Goal: Task Accomplishment & Management: Manage account settings

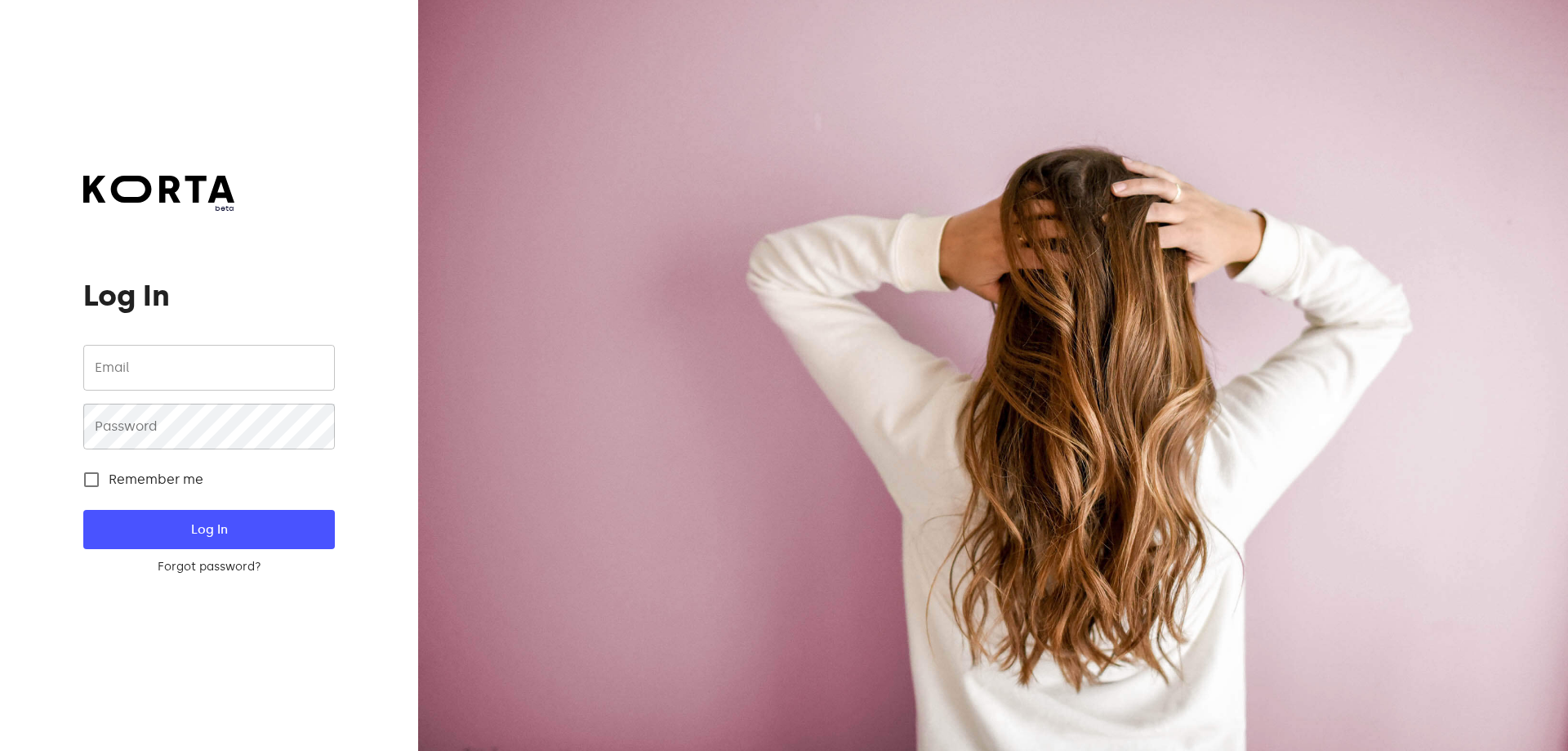
click at [161, 364] on input "email" at bounding box center [209, 368] width 251 height 46
click at [84, 510] on button "Log In" at bounding box center [209, 529] width 251 height 39
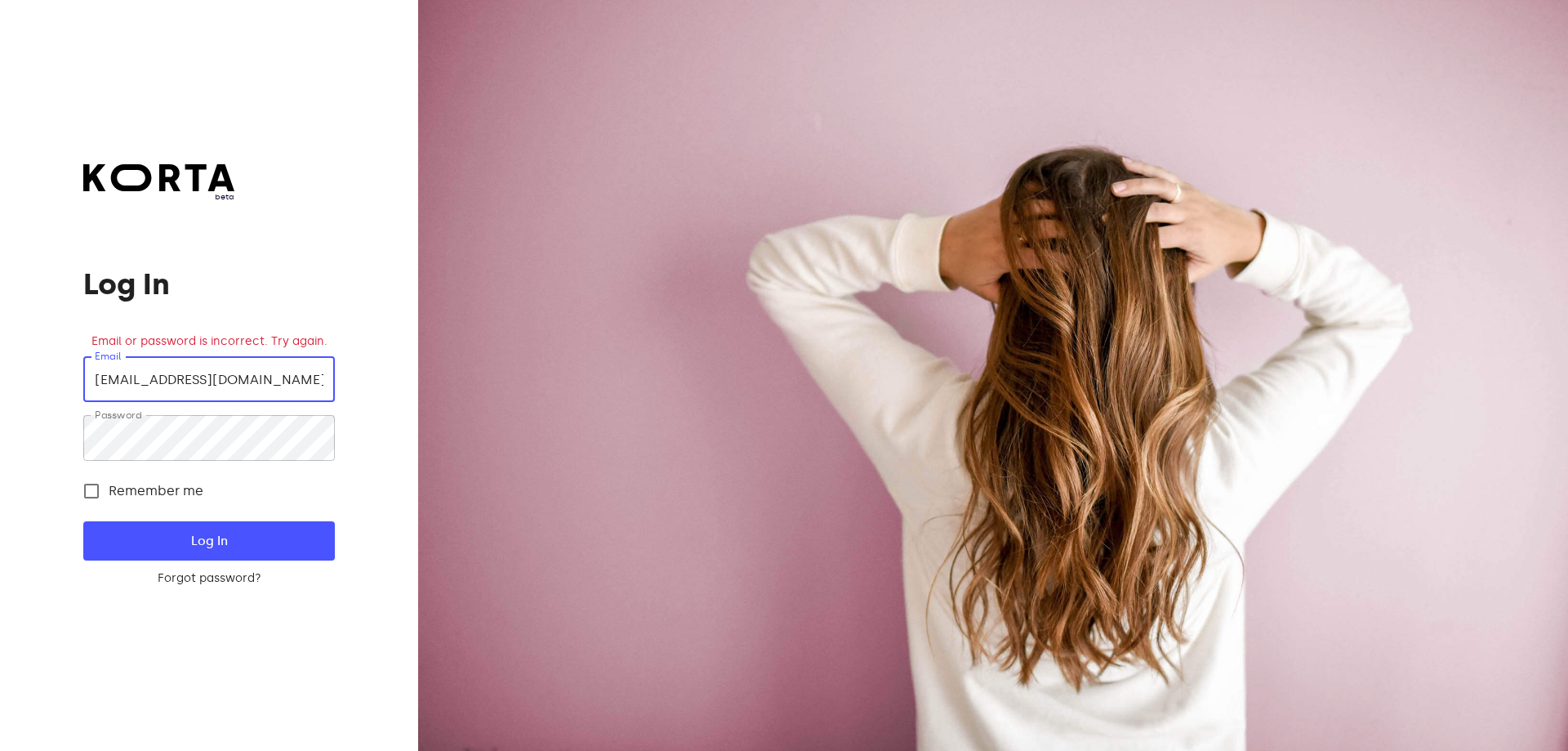
click at [152, 383] on input "[EMAIL_ADDRESS][DOMAIN_NAME]" at bounding box center [209, 378] width 251 height 46
type input "[EMAIL_ADDRESS][DOMAIN_NAME]"
click at [92, 493] on input "Remember me" at bounding box center [91, 491] width 34 height 34
checkbox input "true"
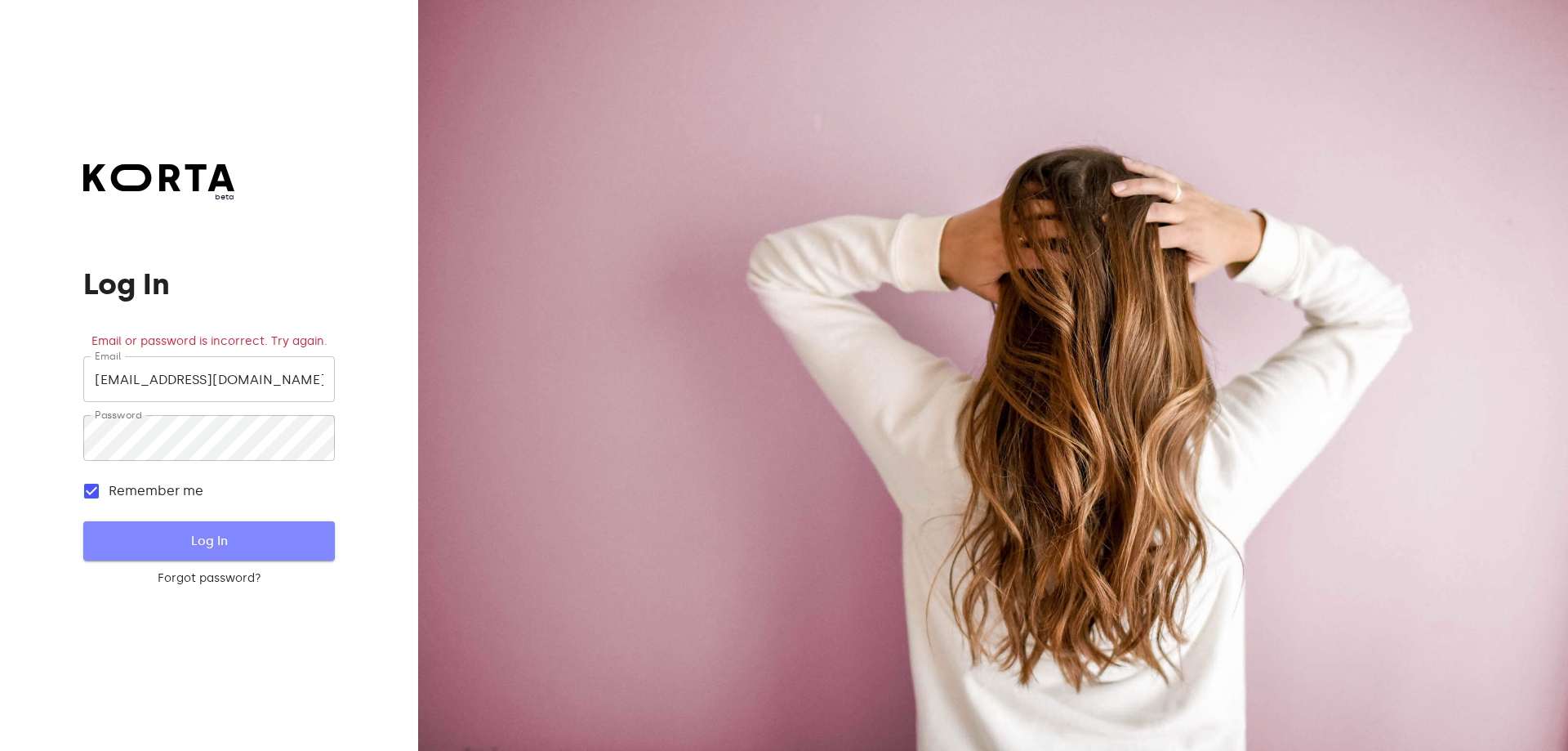
click at [132, 538] on span "Log In" at bounding box center [208, 540] width 198 height 21
click at [213, 536] on span "Log In" at bounding box center [208, 540] width 198 height 21
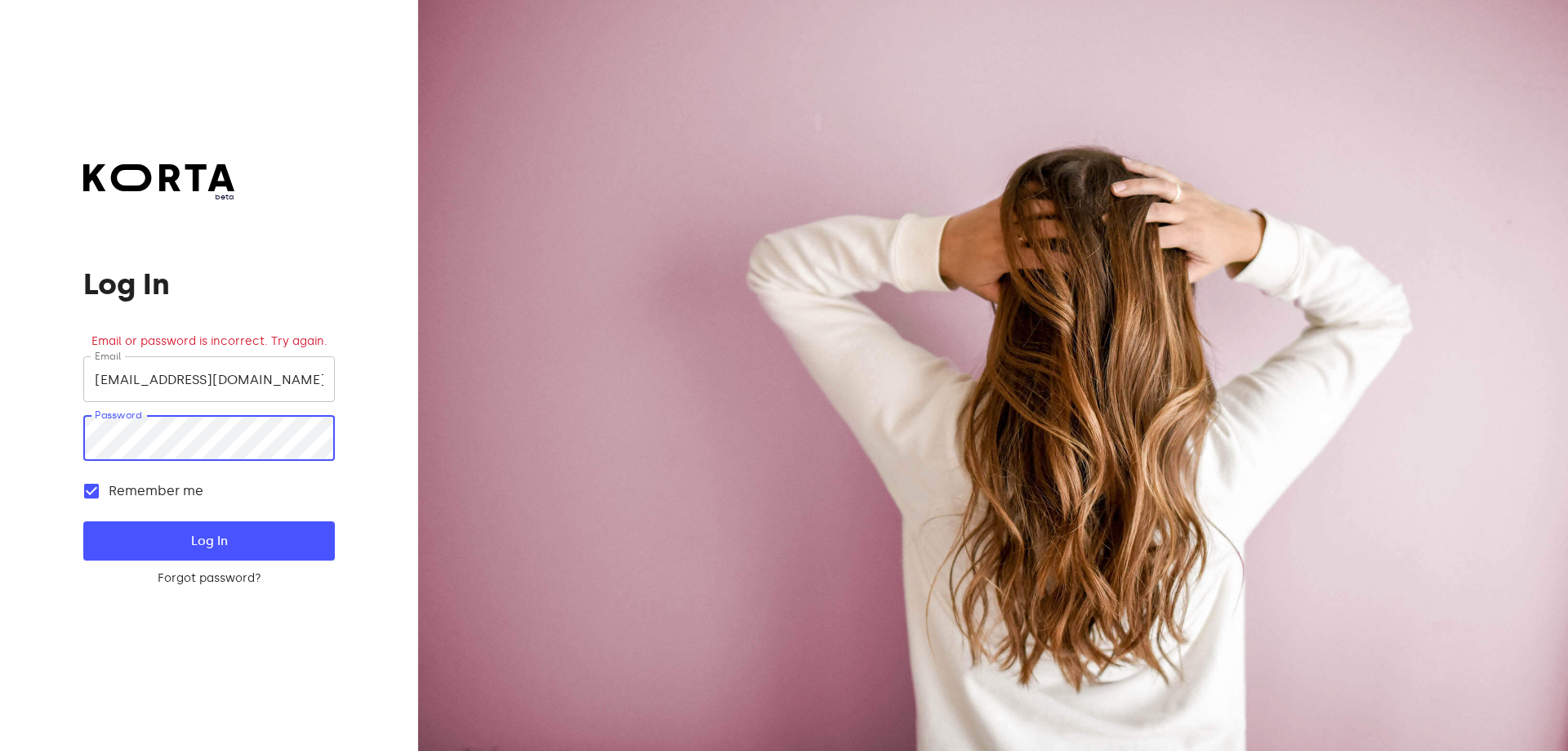
click at [24, 421] on div "beta Log In Email or password is incorrect. Try again. Email [EMAIL_ADDRESS][DO…" at bounding box center [209, 375] width 418 height 751
click at [188, 534] on span "Log In" at bounding box center [208, 540] width 198 height 21
click at [0, 443] on div "beta Log In Email or password is incorrect. Try again. Email [EMAIL_ADDRESS][DO…" at bounding box center [209, 375] width 418 height 751
click at [84, 522] on button "Log In" at bounding box center [209, 541] width 251 height 39
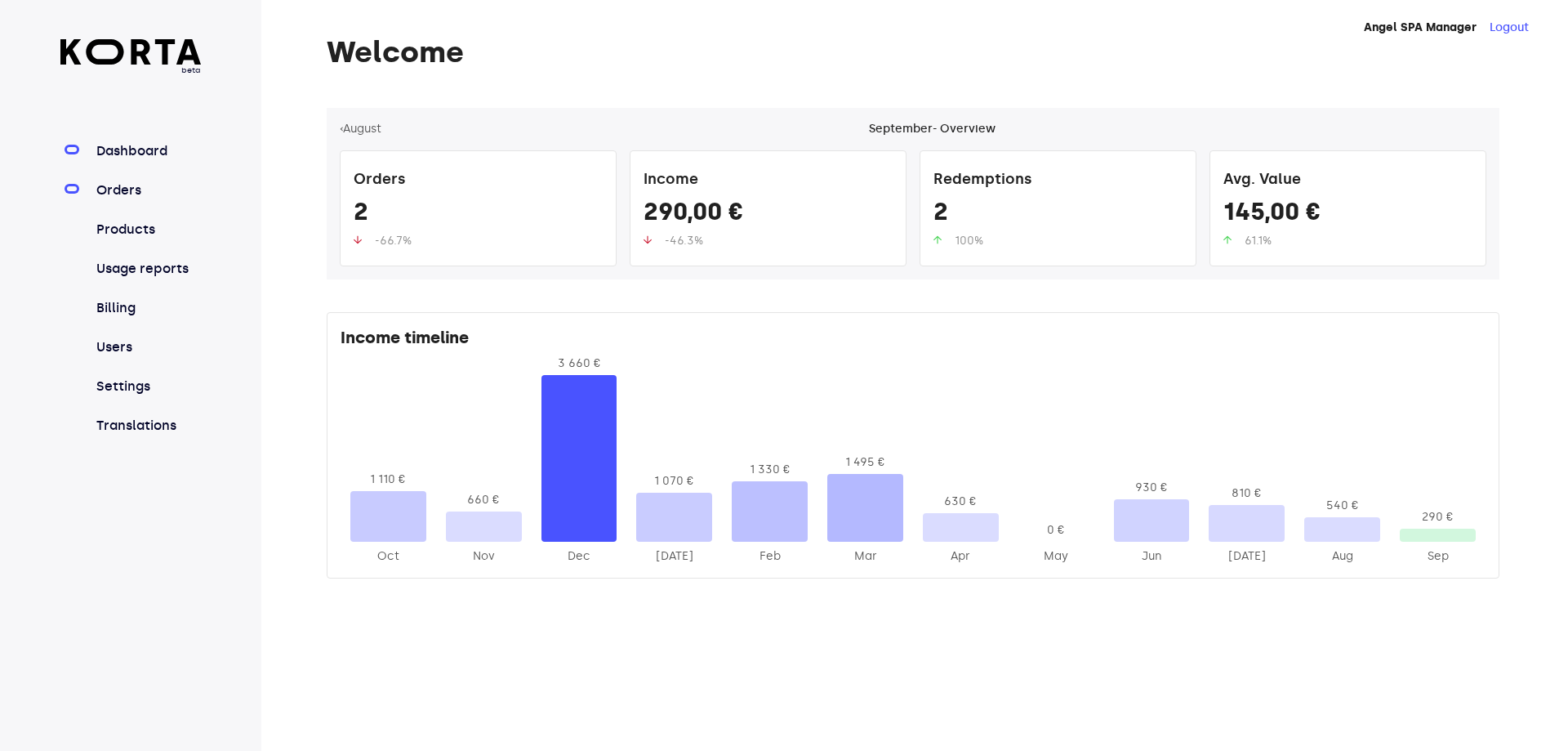
click at [105, 183] on link "Orders" at bounding box center [147, 190] width 109 height 19
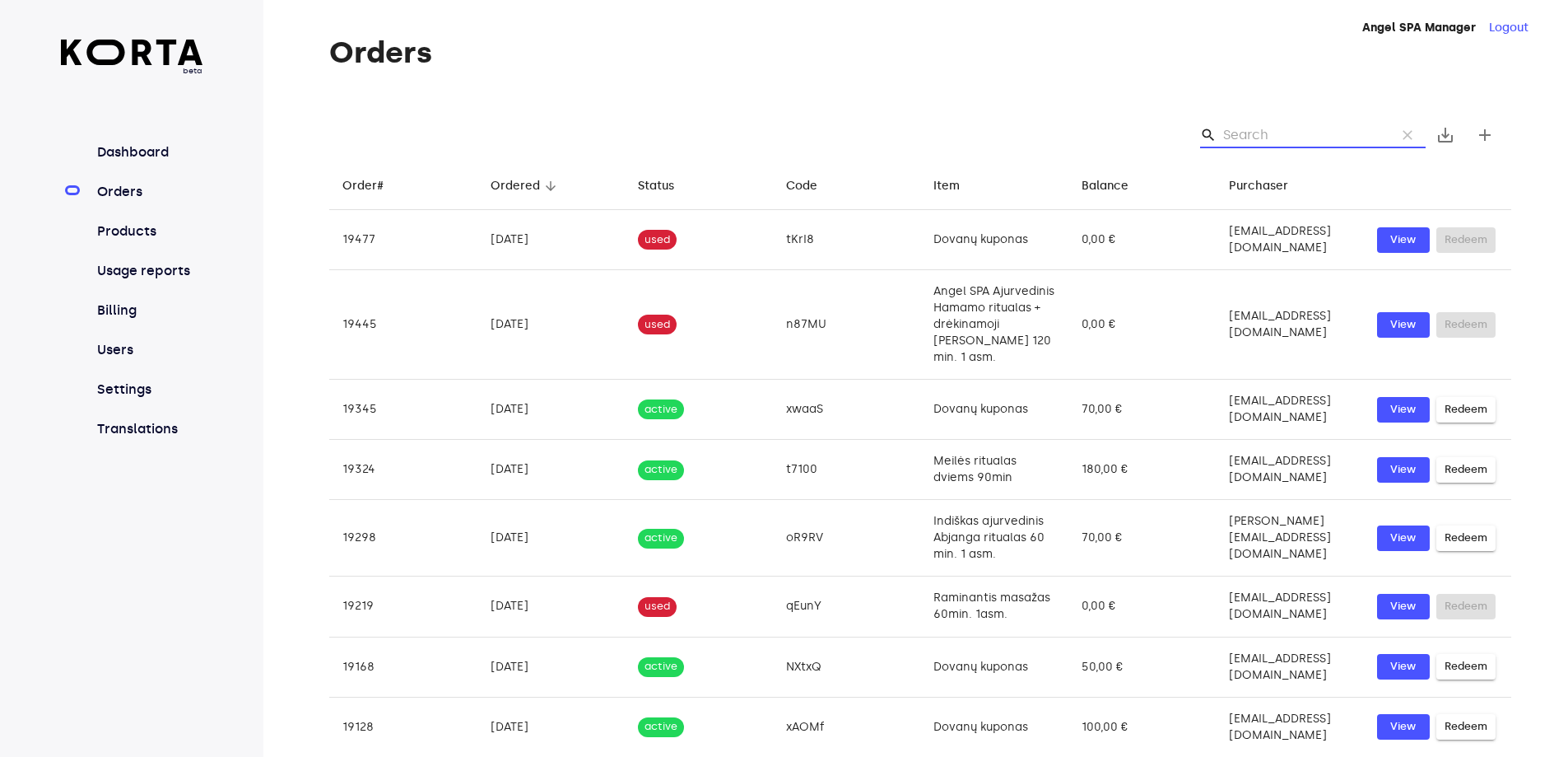
paste input "MZI30"
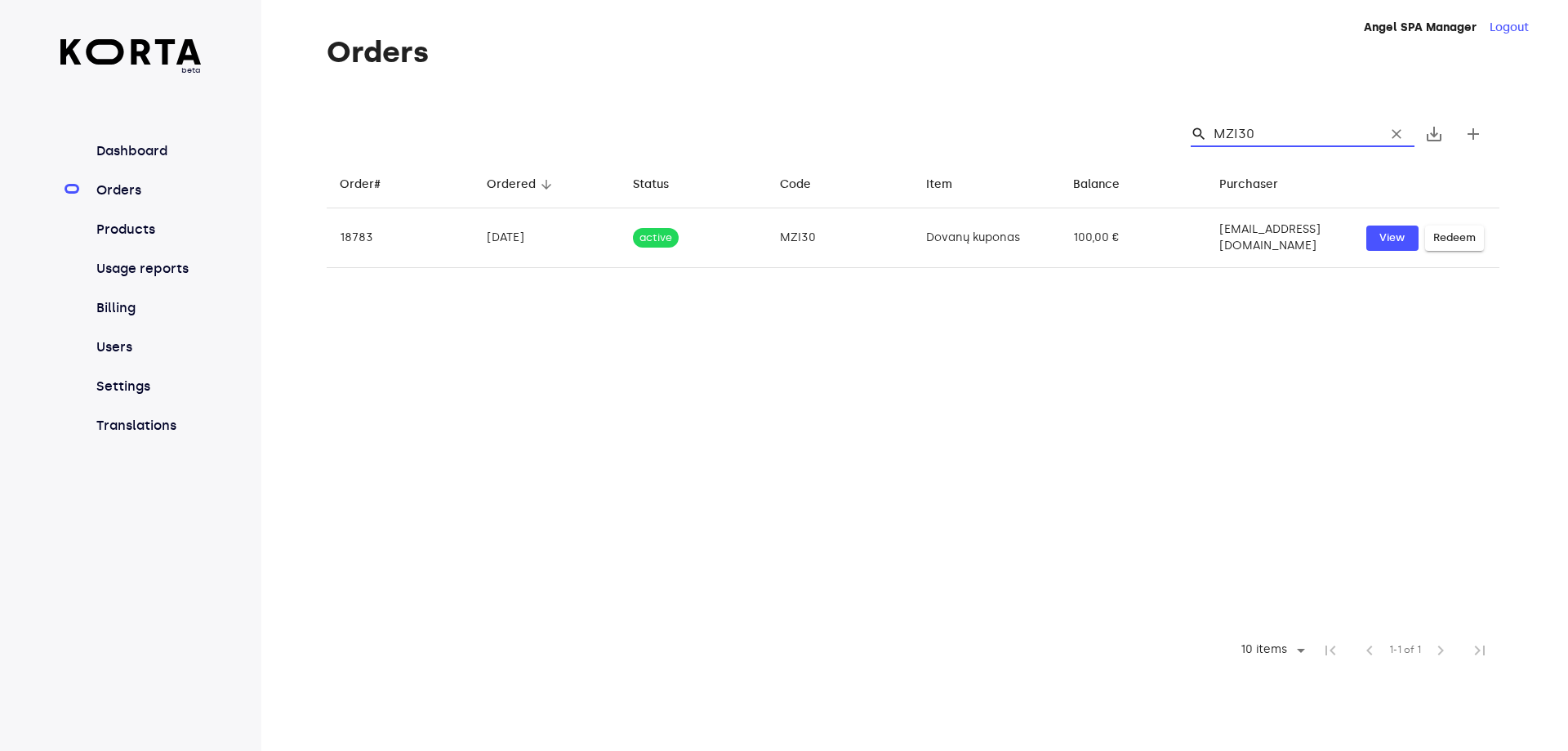
type input "MZI30"
